Goal: Task Accomplishment & Management: Use online tool/utility

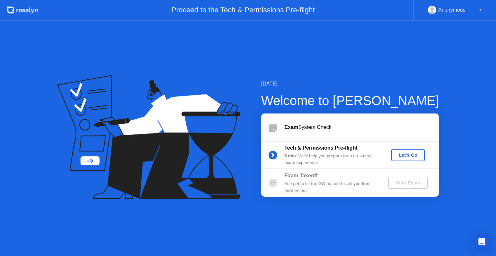
click at [409, 156] on div "Let's Go" at bounding box center [407, 155] width 29 height 5
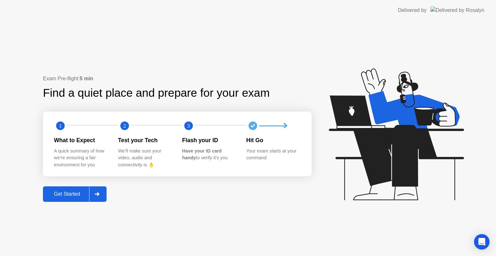
click at [81, 193] on div "Get Started" at bounding box center [67, 194] width 44 height 6
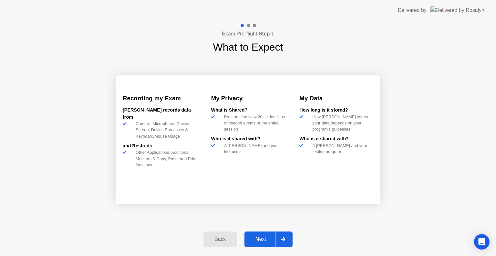
click at [266, 240] on div "Next" at bounding box center [260, 239] width 29 height 6
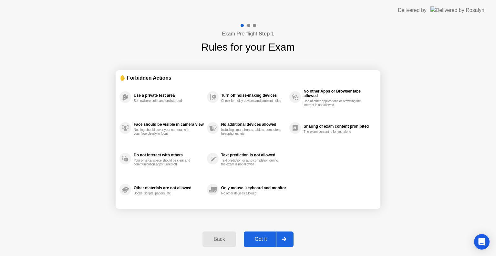
click at [266, 240] on div "Got it" at bounding box center [261, 239] width 30 height 6
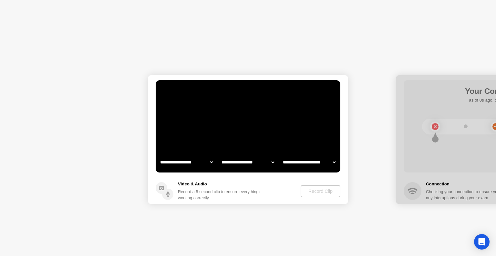
select select "**********"
select select "*******"
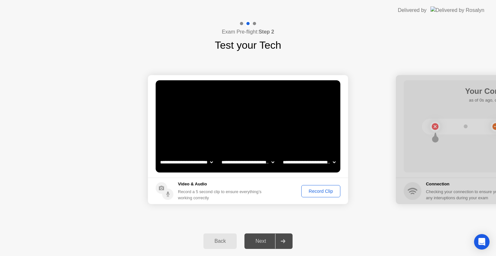
click at [316, 191] on div "Record Clip" at bounding box center [320, 191] width 35 height 5
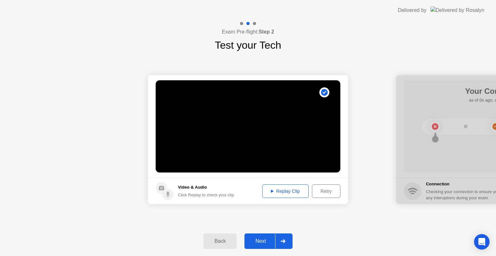
click at [261, 240] on div "Next" at bounding box center [260, 241] width 29 height 6
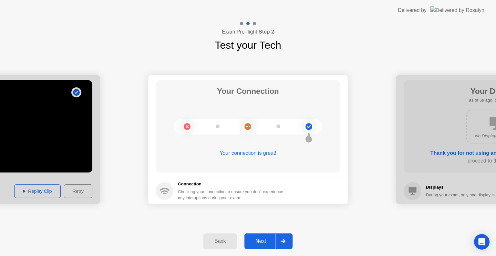
click at [261, 240] on div "Next" at bounding box center [260, 241] width 29 height 6
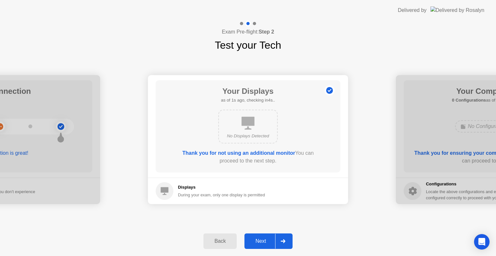
click at [261, 240] on div "Next" at bounding box center [260, 241] width 29 height 6
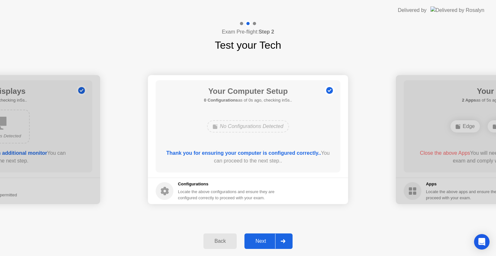
click at [261, 240] on div "Next" at bounding box center [260, 241] width 29 height 6
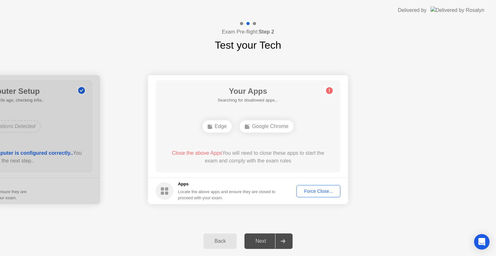
click at [306, 194] on div "Force Close..." at bounding box center [317, 191] width 39 height 5
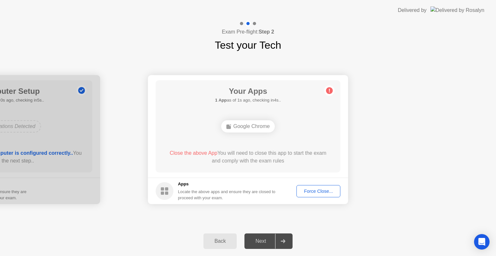
click at [374, 220] on div "**********" at bounding box center [248, 140] width 496 height 174
click at [321, 190] on div "Force Close..." at bounding box center [317, 191] width 39 height 5
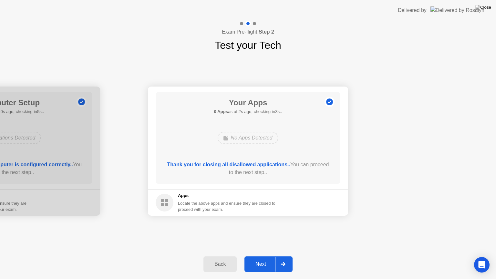
click at [265, 256] on button "Next" at bounding box center [268, 263] width 48 height 15
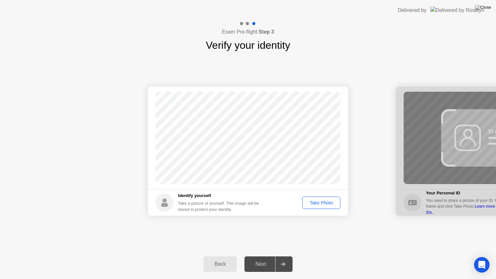
click at [230, 256] on div "Back" at bounding box center [219, 264] width 29 height 6
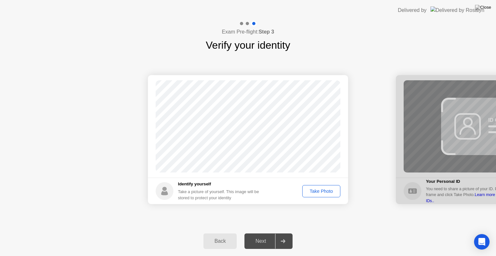
select select "**********"
select select "*******"
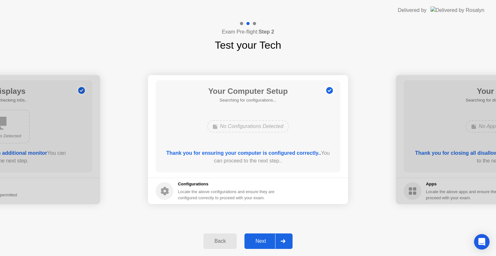
click at [267, 241] on div "Next" at bounding box center [260, 241] width 29 height 6
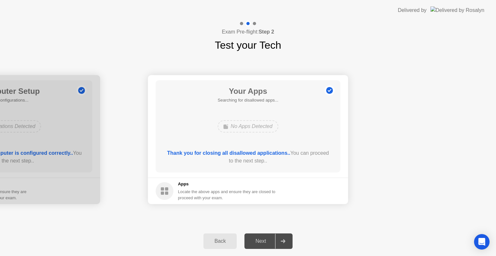
click at [267, 241] on div "Next" at bounding box center [260, 241] width 29 height 6
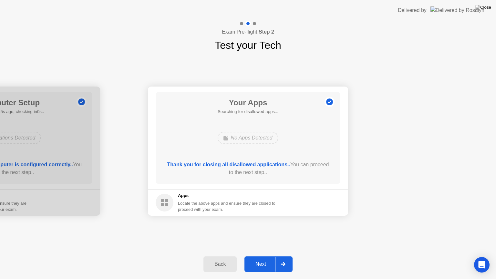
click at [266, 256] on div "Next" at bounding box center [260, 264] width 29 height 6
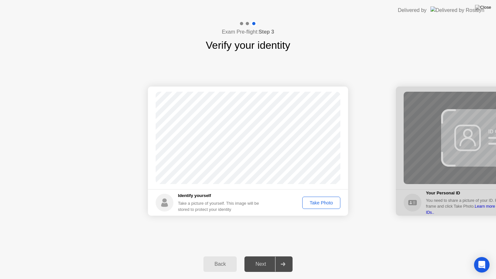
click at [317, 200] on div "Take Photo" at bounding box center [321, 202] width 34 height 5
click at [268, 256] on div "Next" at bounding box center [260, 264] width 29 height 6
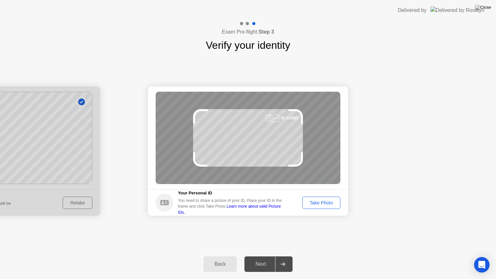
click at [321, 200] on div "Take Photo" at bounding box center [321, 202] width 34 height 5
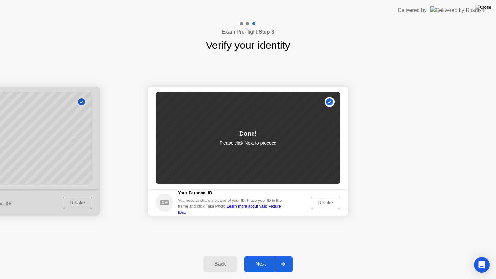
click at [258, 256] on div "Next" at bounding box center [260, 264] width 29 height 6
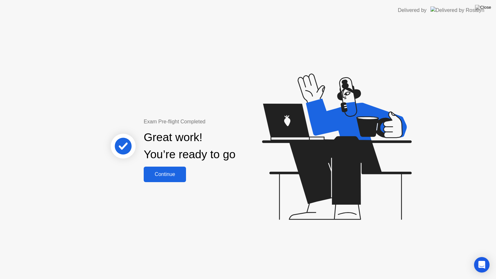
click at [163, 175] on div "Continue" at bounding box center [165, 174] width 38 height 6
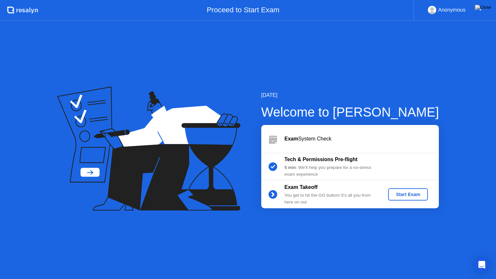
click at [394, 195] on div "Start Exam" at bounding box center [407, 194] width 35 height 5
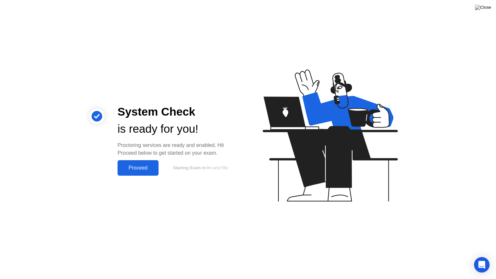
click at [132, 165] on div "Proceed" at bounding box center [137, 168] width 37 height 6
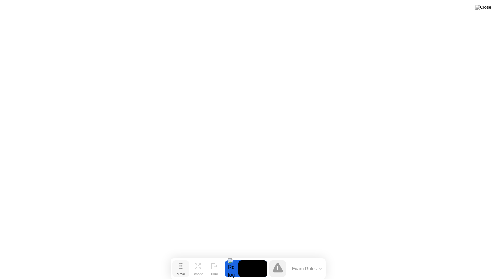
click at [186, 256] on button "Move" at bounding box center [180, 268] width 17 height 17
click at [201, 256] on div "Expand" at bounding box center [198, 274] width 12 height 4
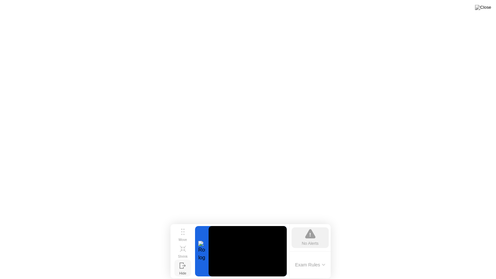
click at [185, 256] on div "Hide" at bounding box center [182, 273] width 7 height 4
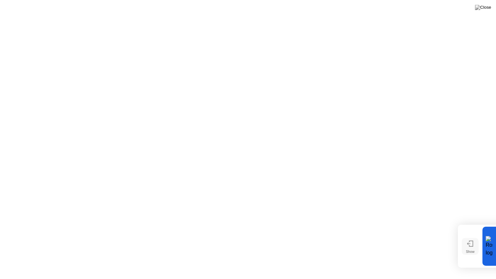
click at [471, 250] on div "Show" at bounding box center [470, 251] width 9 height 4
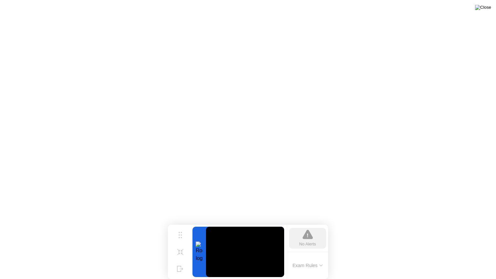
click at [487, 8] on img at bounding box center [483, 7] width 16 height 5
click at [184, 255] on div "Shrink" at bounding box center [180, 257] width 10 height 4
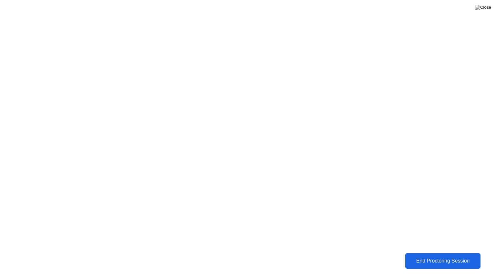
click at [424, 256] on button "End Proctoring Session" at bounding box center [442, 260] width 76 height 15
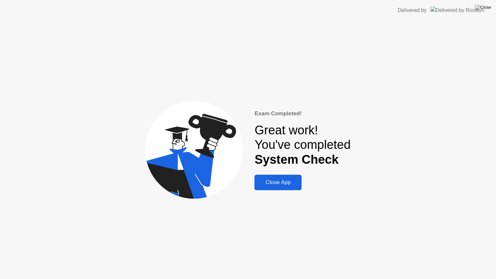
click at [292, 185] on div "Close App" at bounding box center [277, 182] width 43 height 6
